Goal: Information Seeking & Learning: Learn about a topic

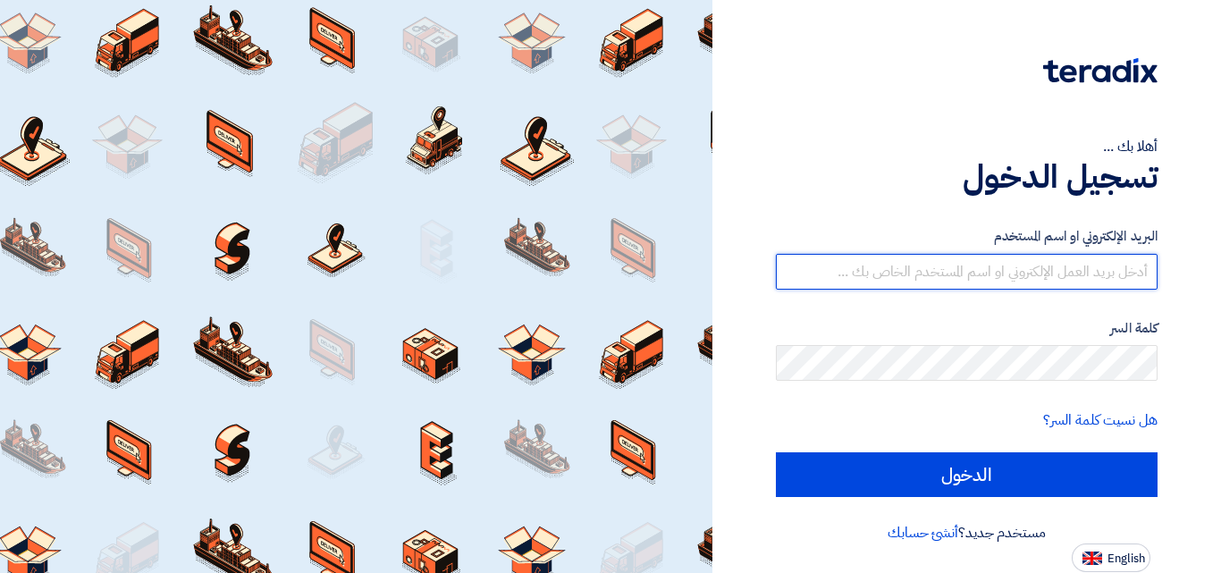
type input "felopater.malak@eaec.com.eg"
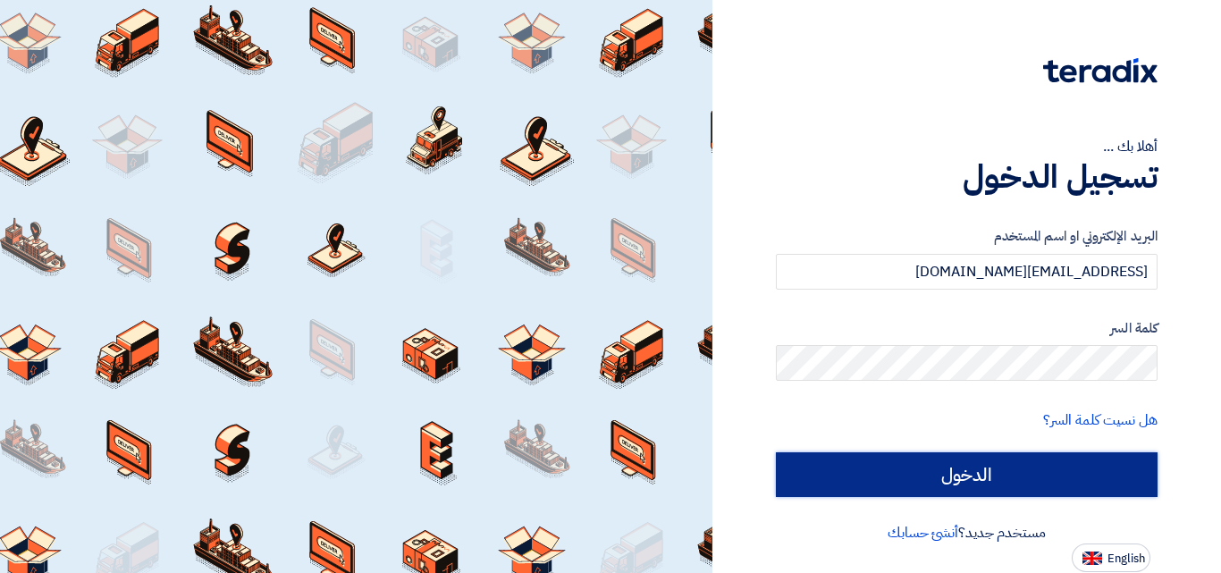
click at [1021, 475] on input "الدخول" at bounding box center [967, 474] width 382 height 45
type input "Sign in"
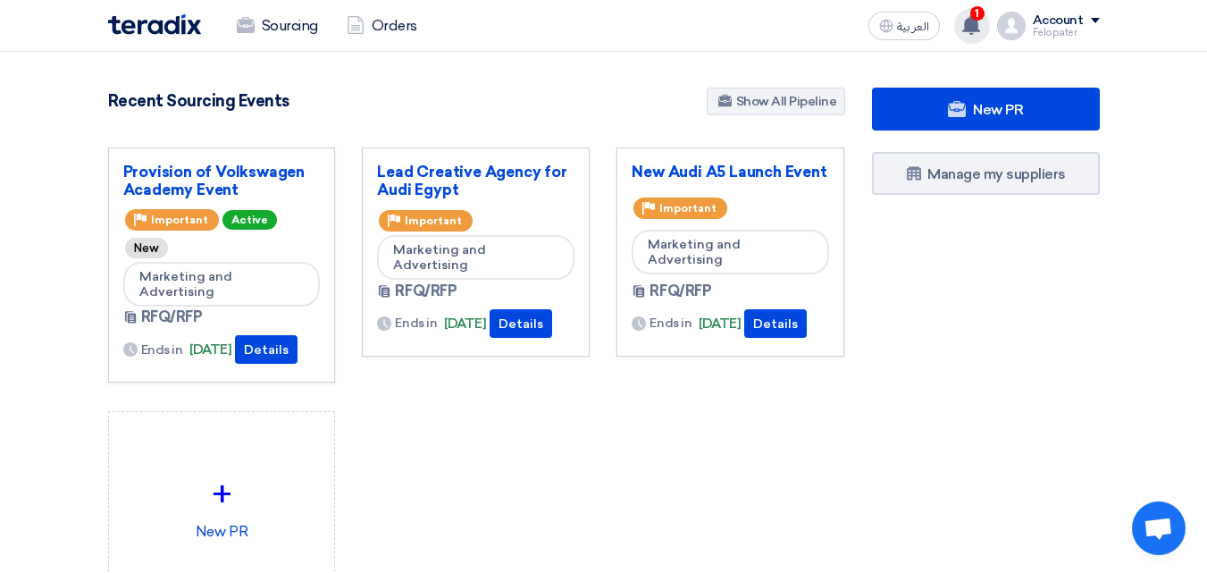
click at [973, 38] on div "1 Mohamed Saudi shared RFQ: Lead Creative Agency for Audi Egypt - #70656 with y…" at bounding box center [972, 26] width 36 height 36
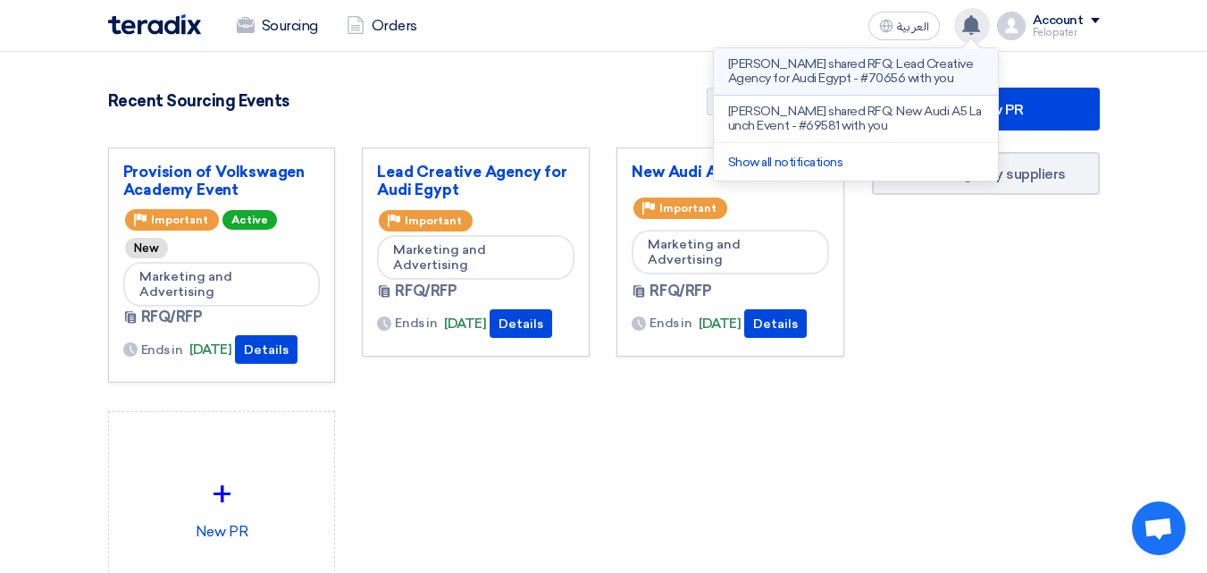
click at [920, 72] on p "[PERSON_NAME] shared RFQ: Lead Creative Agency for Audi Egypt - #70656 with you" at bounding box center [856, 71] width 256 height 29
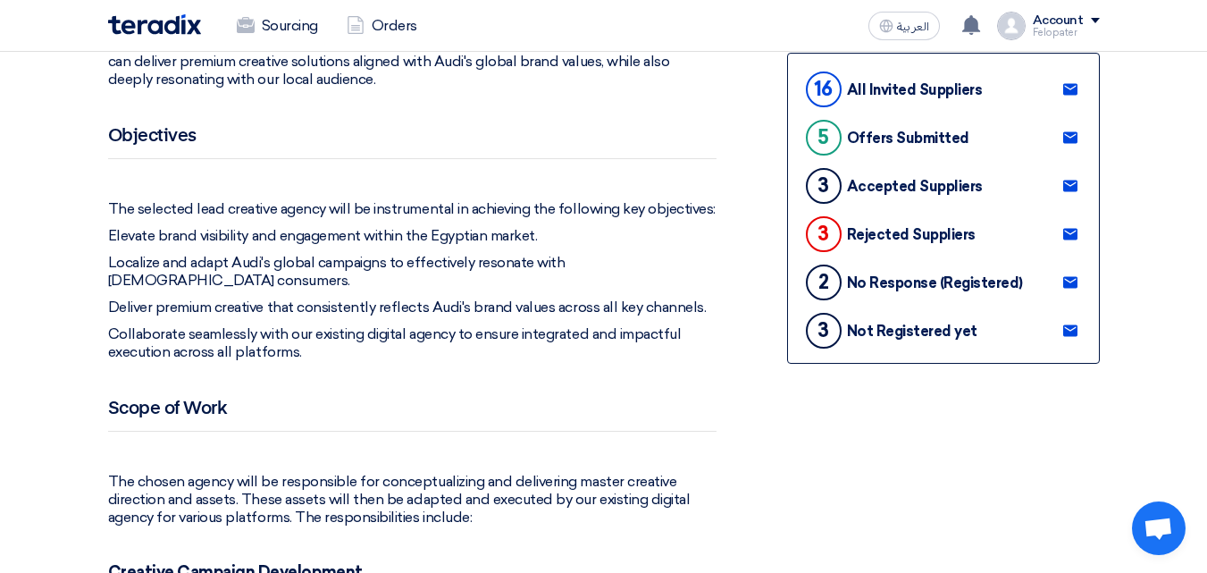
scroll to position [560, 0]
drag, startPoint x: 583, startPoint y: 174, endPoint x: 748, endPoint y: 111, distance: 177.1
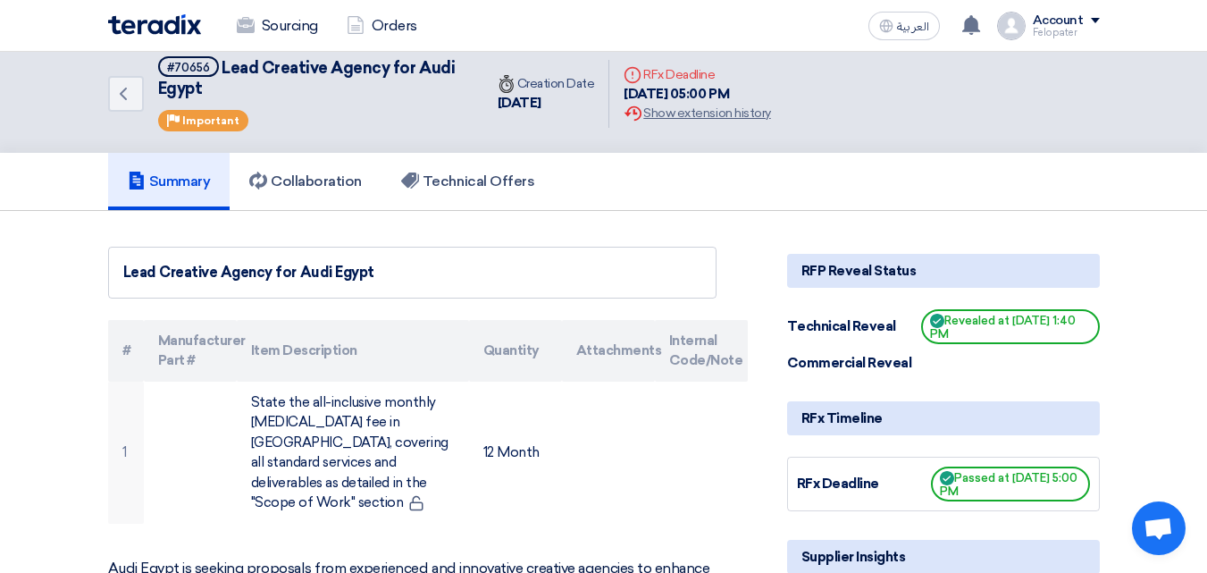
scroll to position [0, 0]
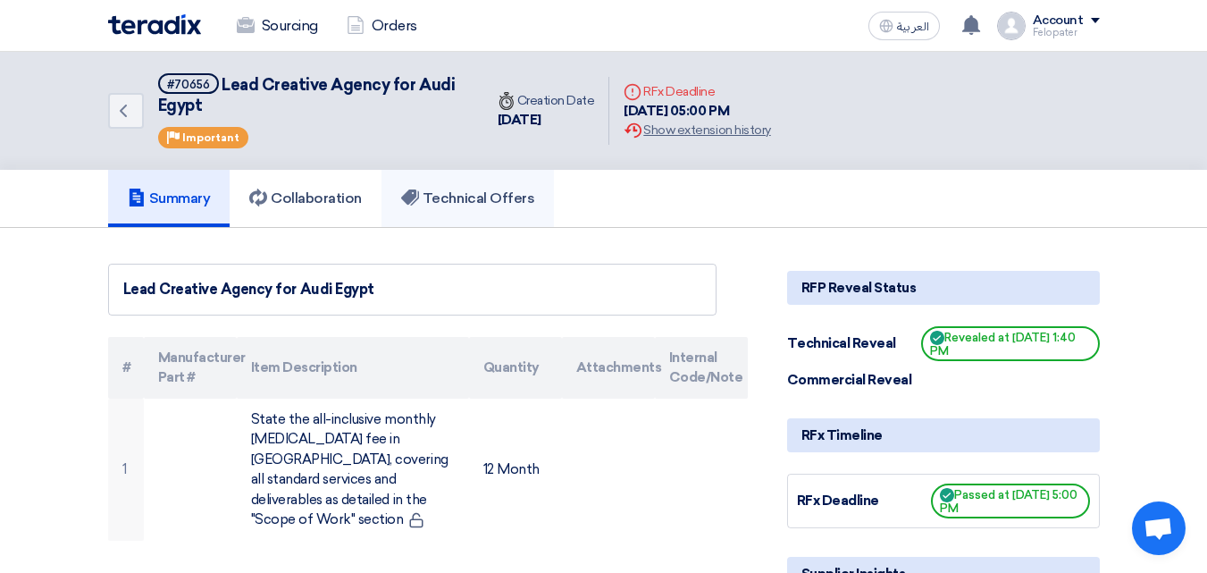
click at [497, 186] on link "Technical Offers" at bounding box center [468, 198] width 172 height 57
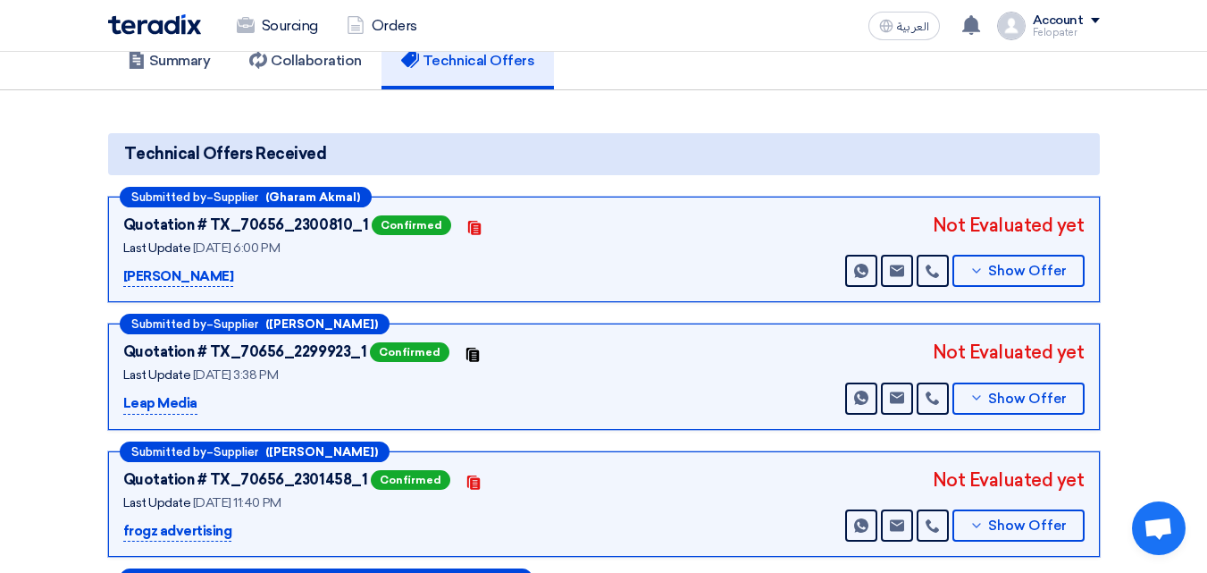
scroll to position [139, 0]
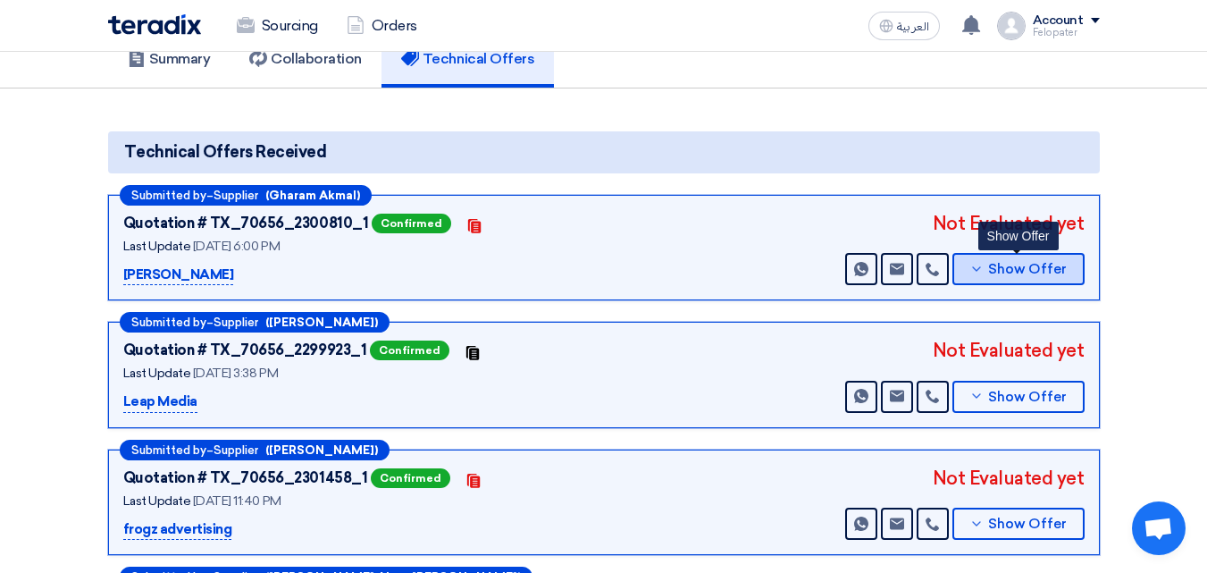
click at [1059, 257] on button "Show Offer" at bounding box center [1019, 269] width 132 height 32
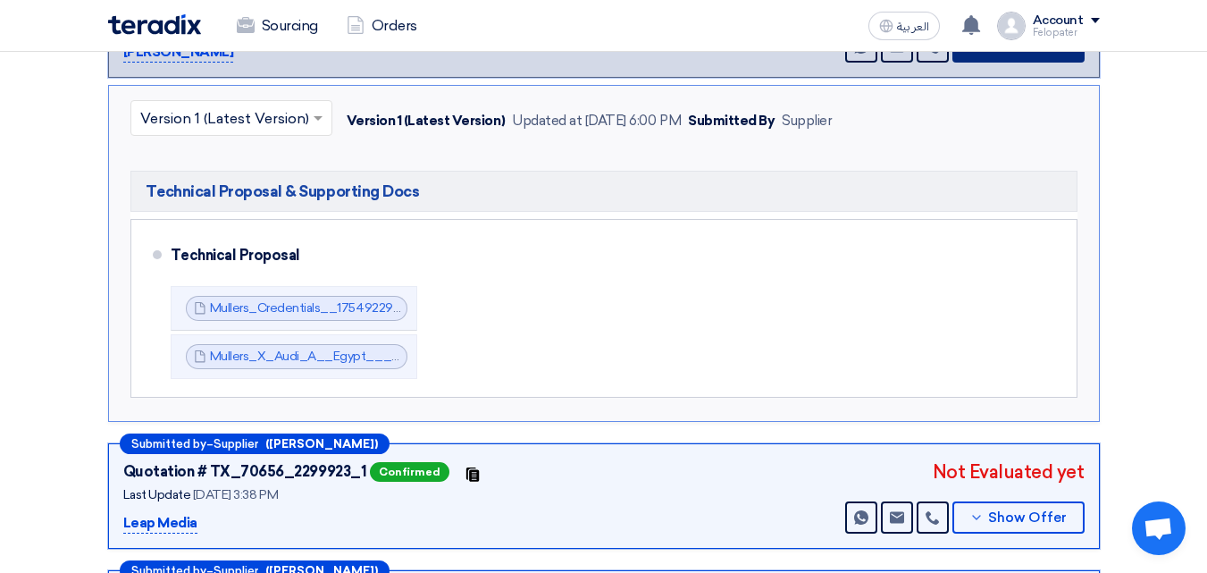
scroll to position [415, 0]
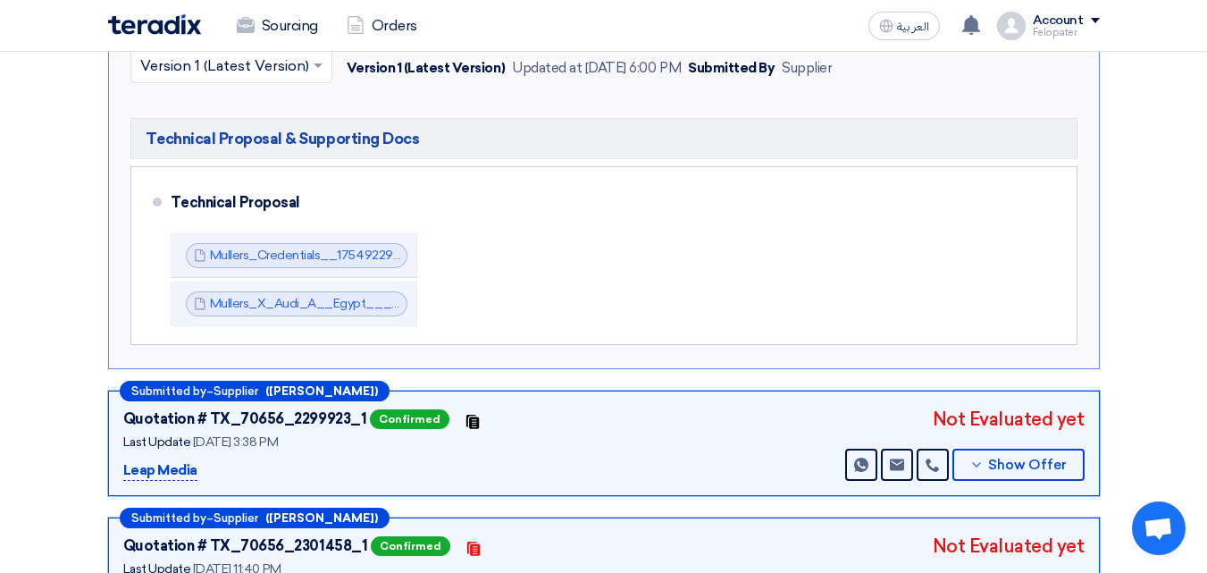
click at [1026, 25] on img at bounding box center [1011, 26] width 29 height 29
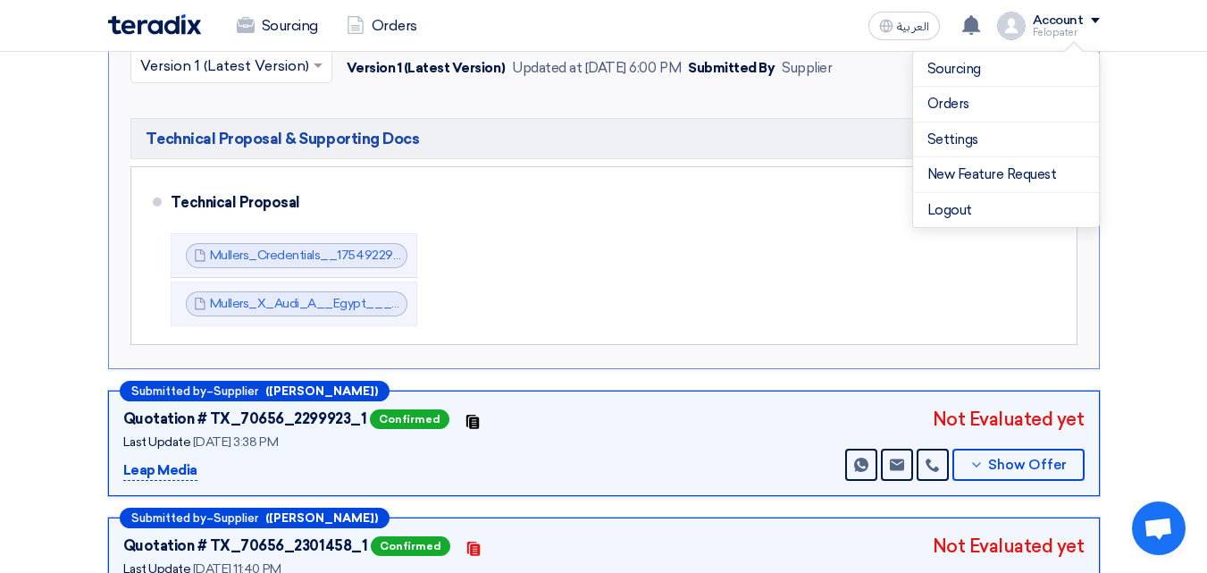
click at [1026, 25] on img at bounding box center [1011, 26] width 29 height 29
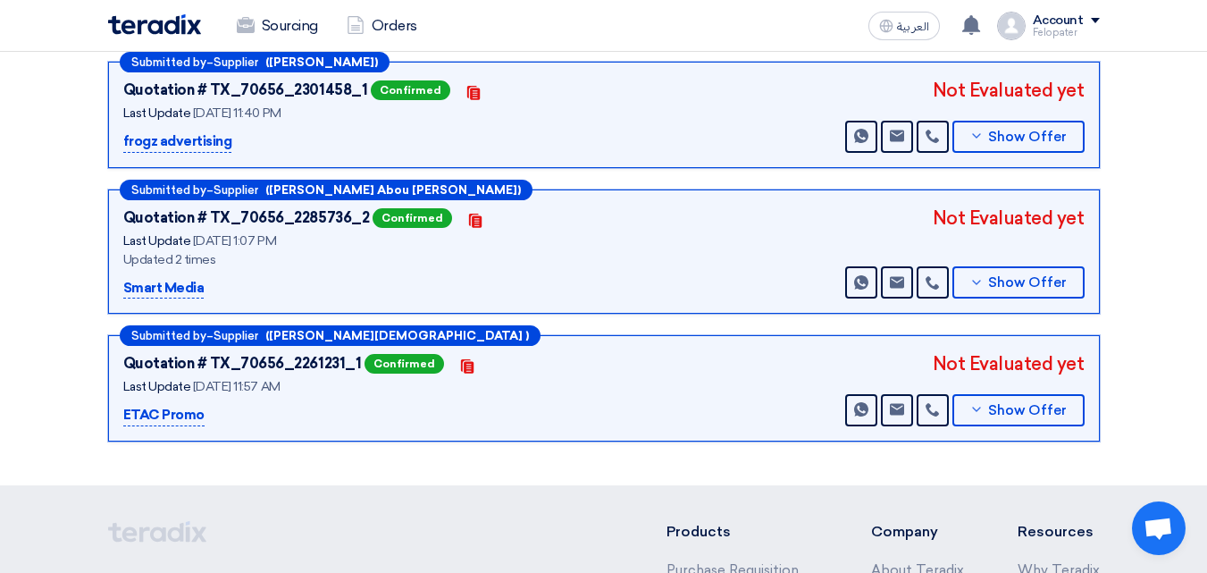
scroll to position [1130, 0]
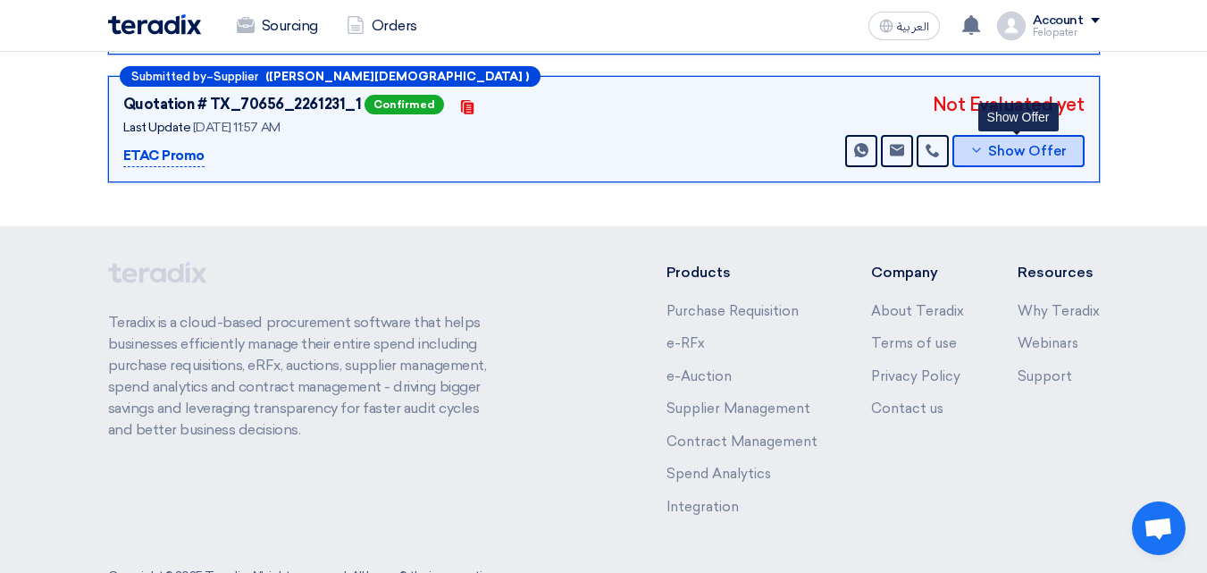
click at [1009, 160] on button "Show Offer" at bounding box center [1019, 151] width 132 height 32
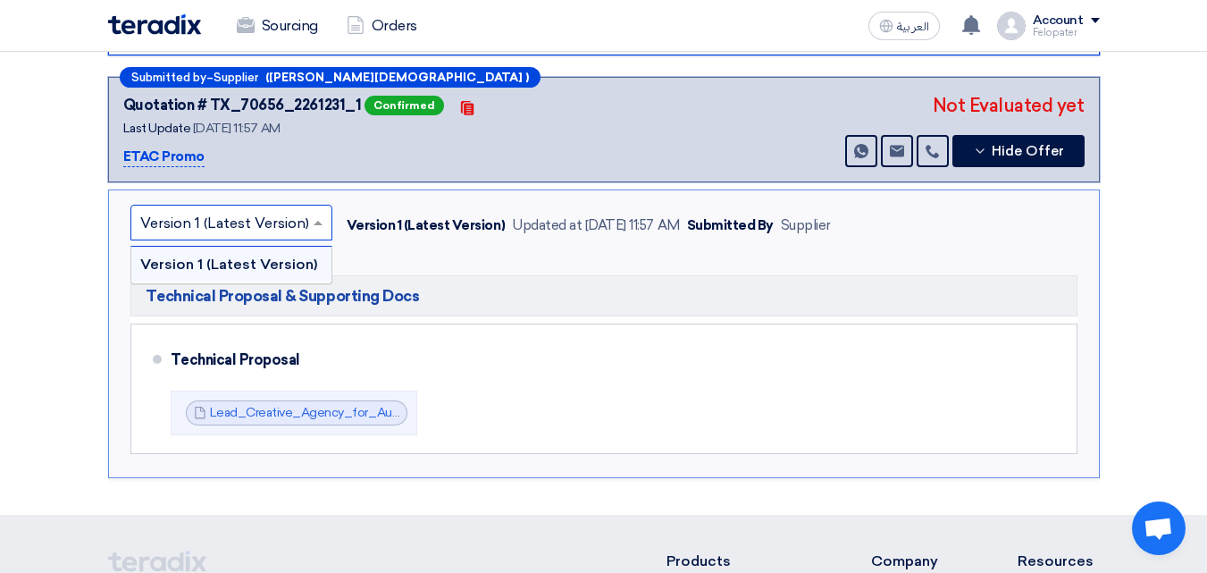
click at [324, 230] on span at bounding box center [320, 222] width 22 height 21
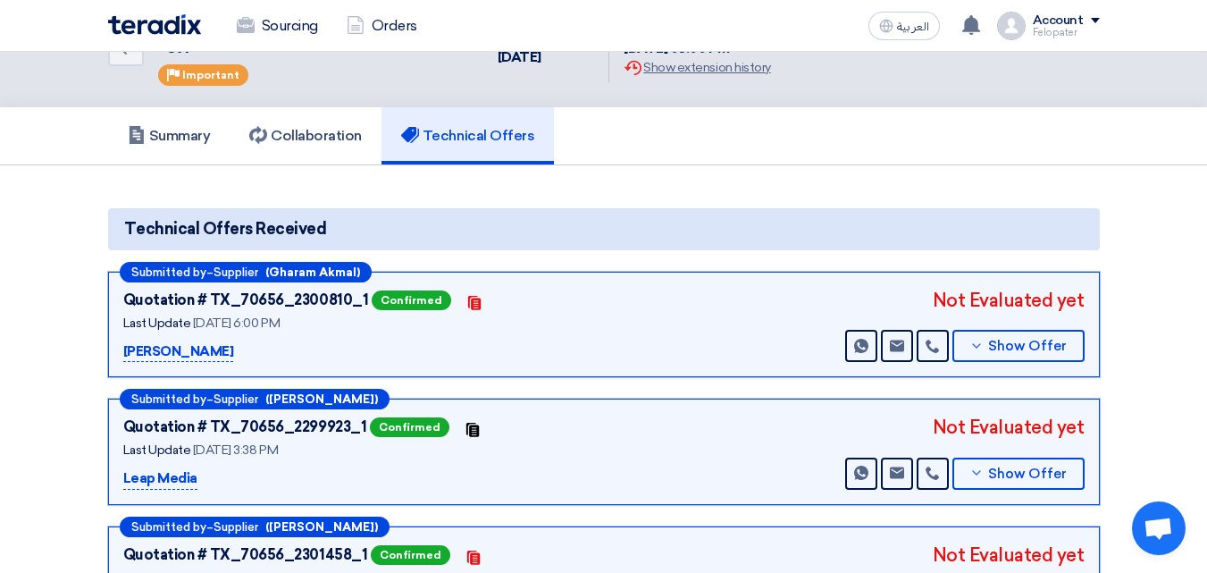
scroll to position [0, 0]
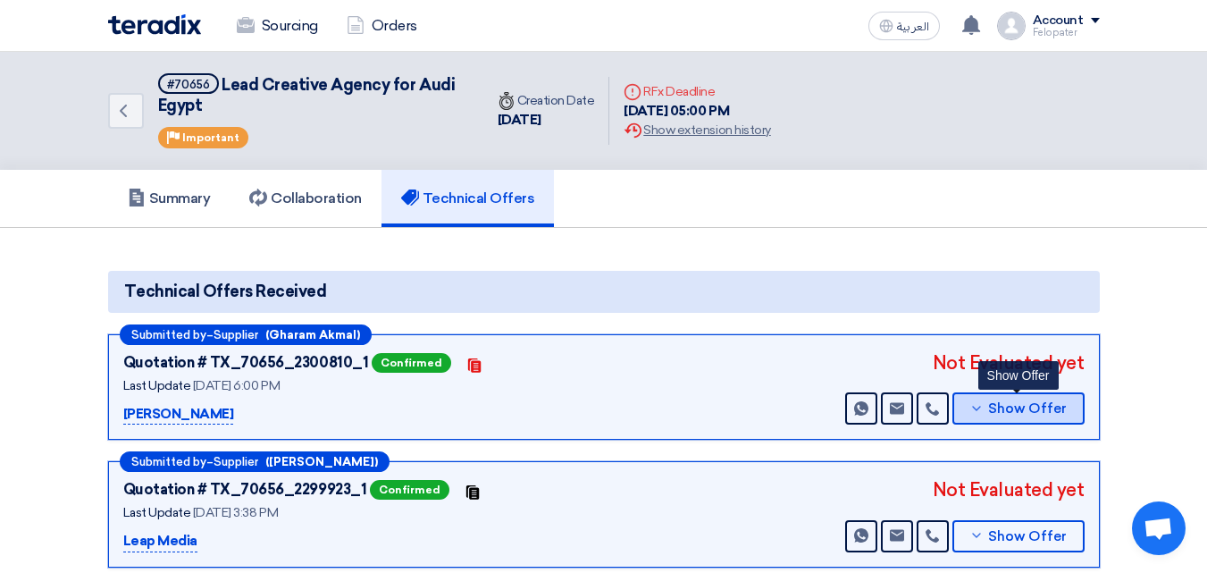
click at [1040, 404] on span "Show Offer" at bounding box center [1027, 408] width 79 height 13
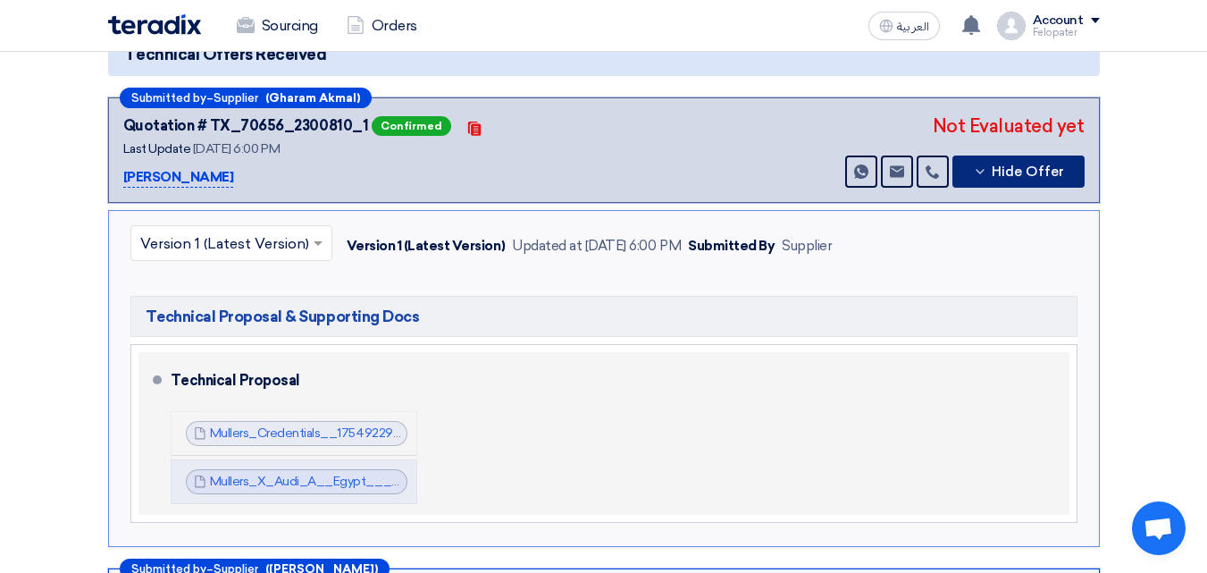
scroll to position [268, 0]
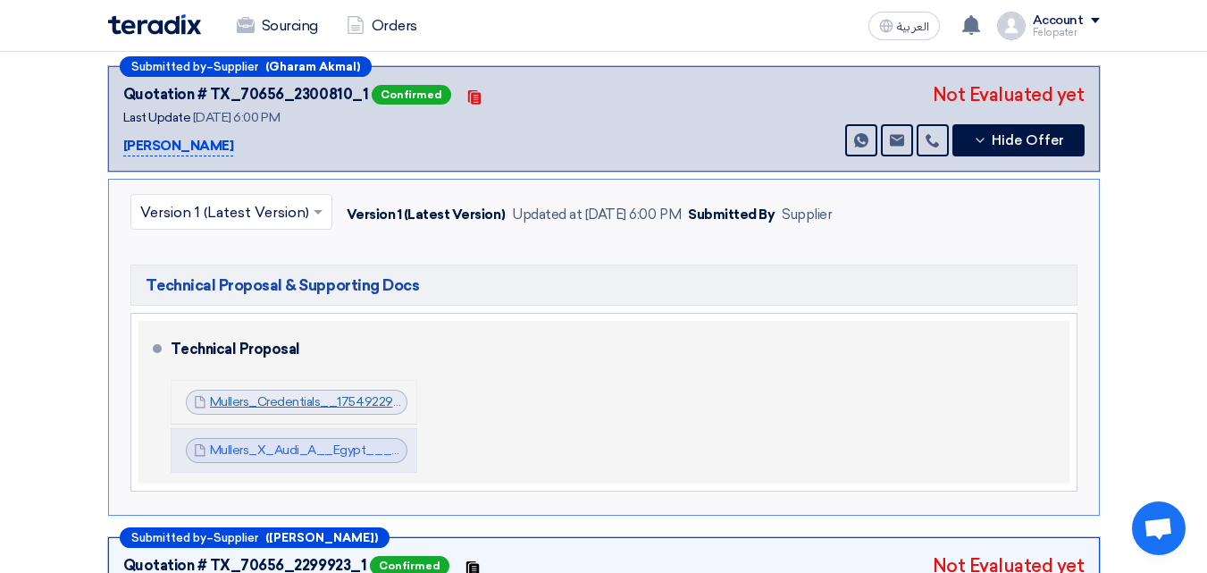
click at [303, 405] on link "Mullers_Credentials__1754922901932.pdf" at bounding box center [329, 401] width 239 height 15
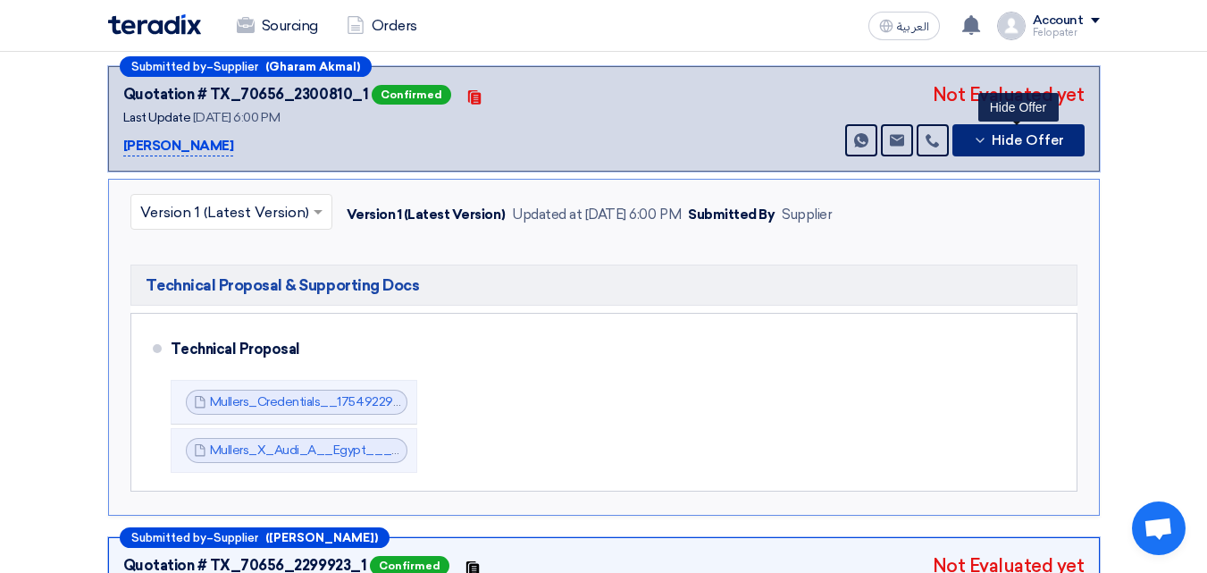
click at [991, 151] on button "Hide Offer" at bounding box center [1019, 140] width 132 height 32
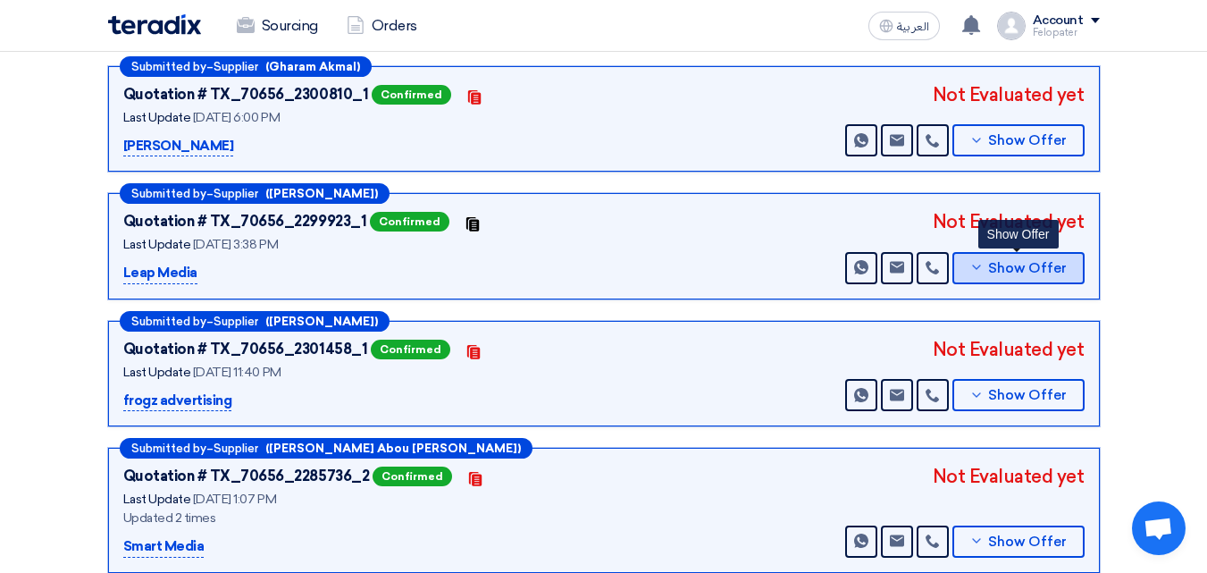
click at [1016, 278] on button "Show Offer" at bounding box center [1019, 268] width 132 height 32
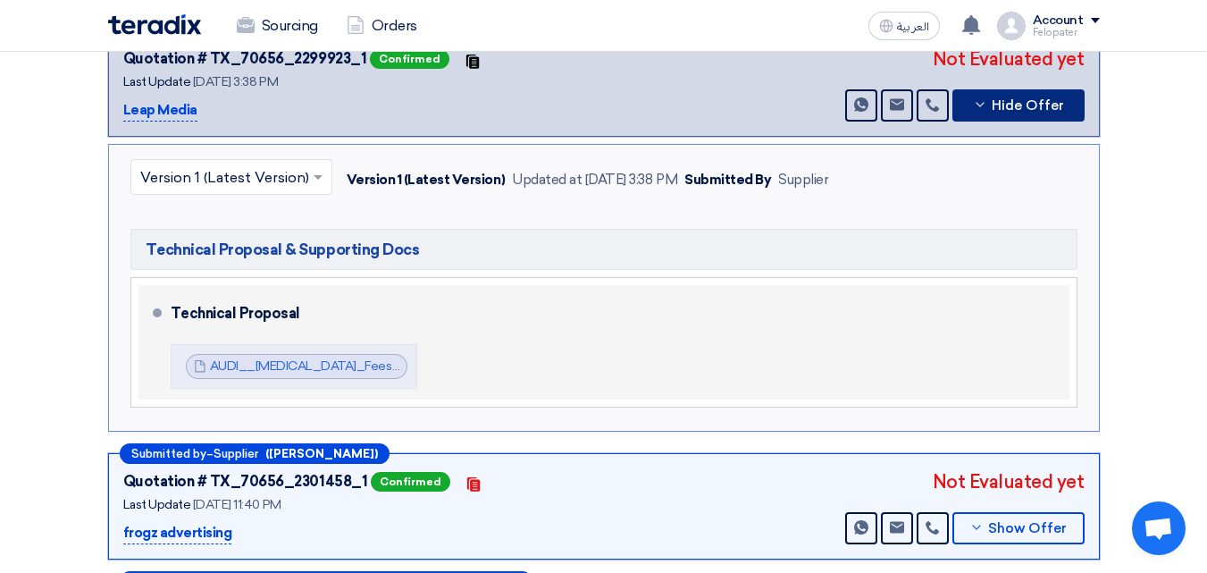
scroll to position [447, 0]
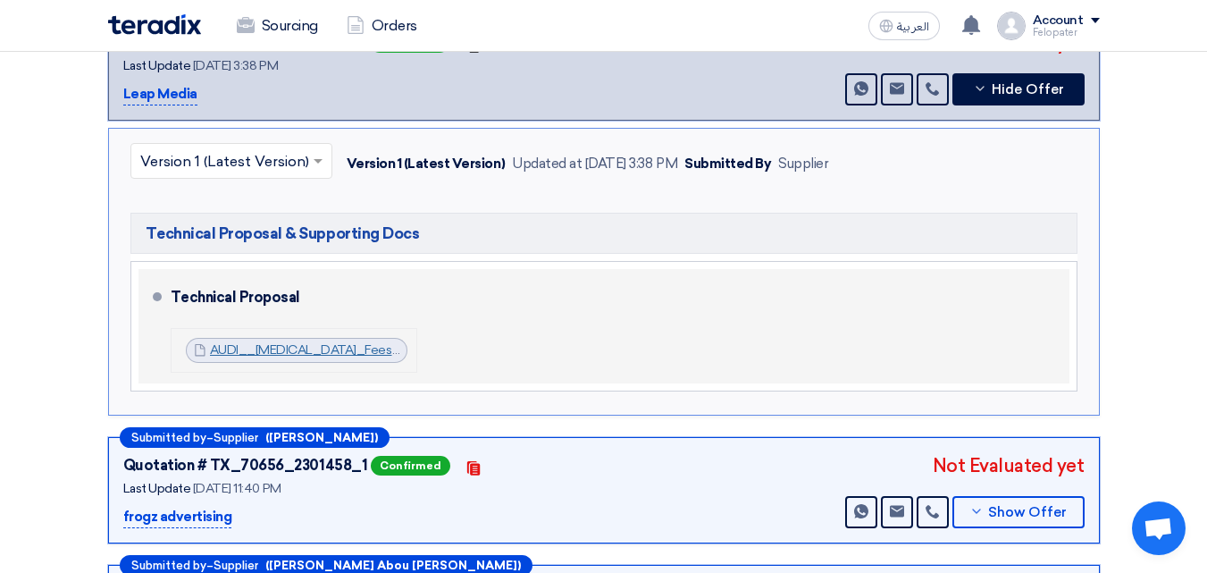
click at [303, 357] on link "AUDI__Retainer_Fees_Proposal_1754915874929.pdf" at bounding box center [389, 349] width 359 height 15
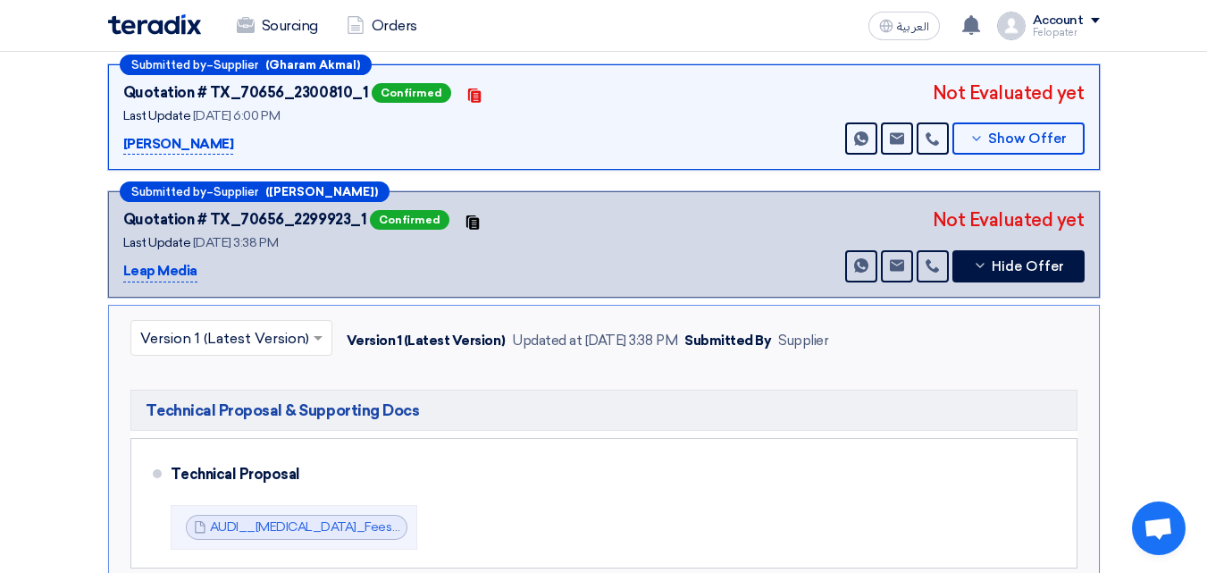
scroll to position [268, 0]
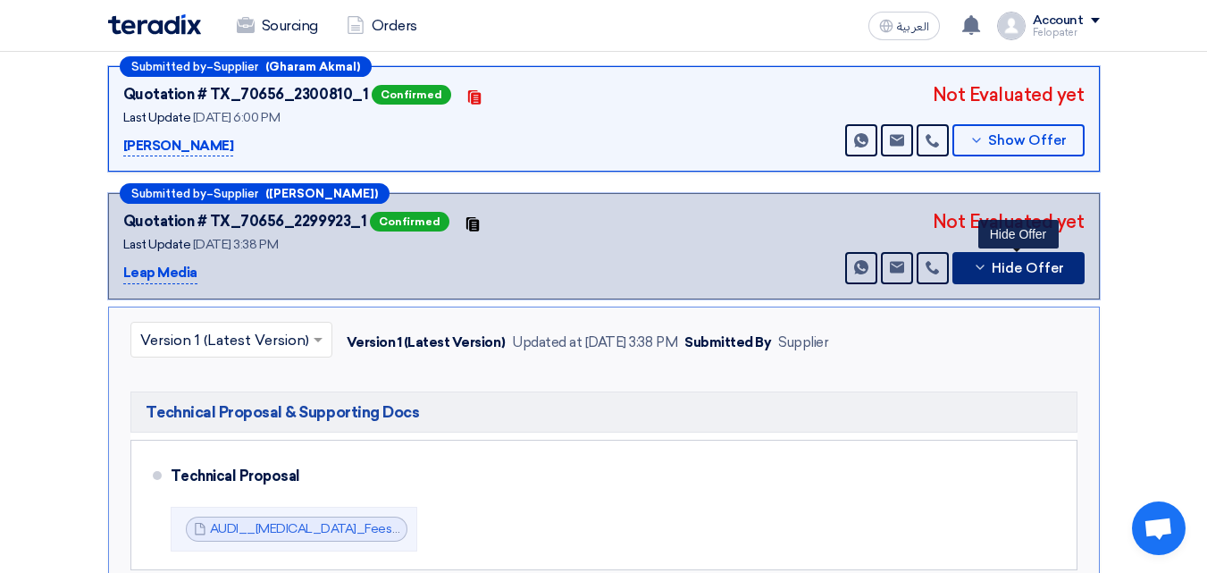
click at [1059, 262] on span "Hide Offer" at bounding box center [1028, 268] width 72 height 13
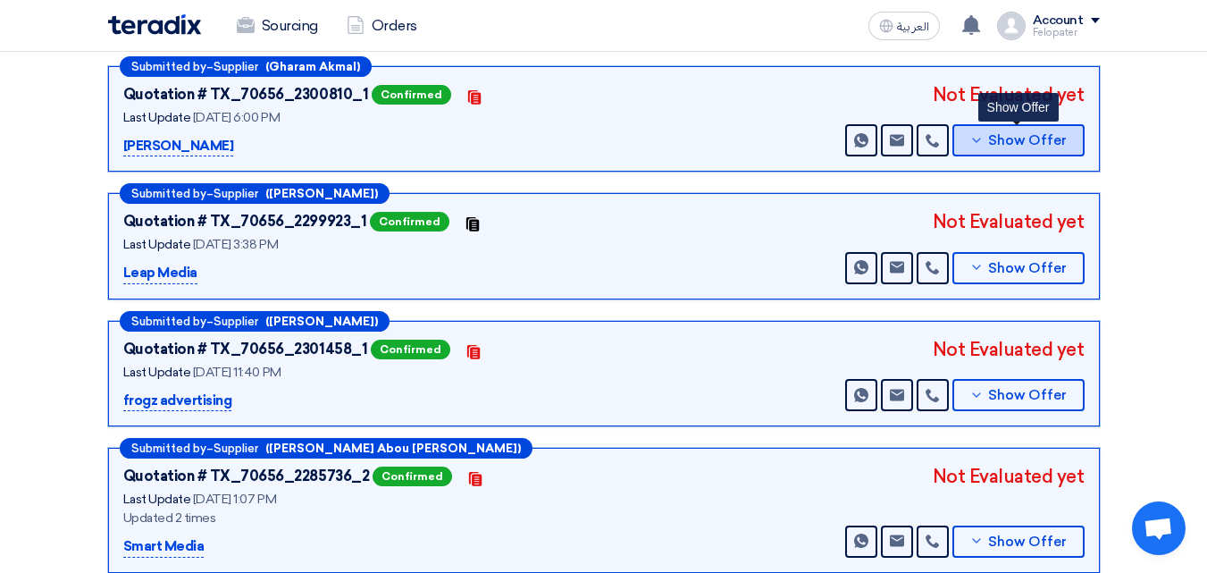
click at [1028, 145] on span "Show Offer" at bounding box center [1027, 140] width 79 height 13
